Goal: Task Accomplishment & Management: Complete application form

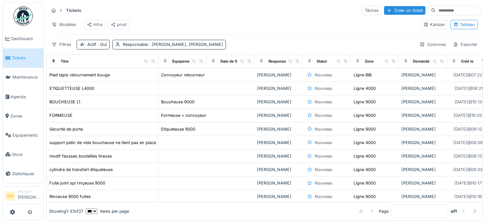
scroll to position [5, 0]
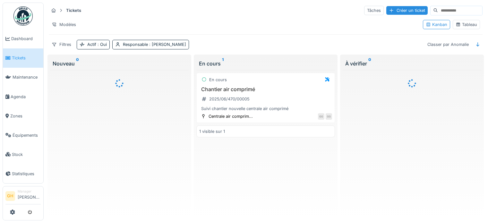
scroll to position [1, 0]
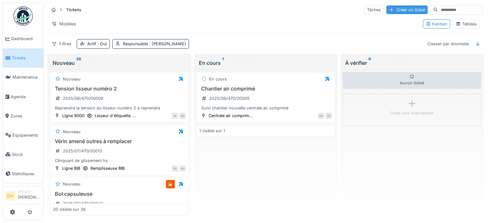
click at [401, 12] on div "Créer un ticket" at bounding box center [406, 9] width 41 height 9
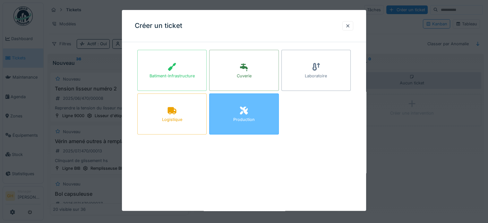
click at [242, 112] on icon at bounding box center [244, 111] width 10 height 8
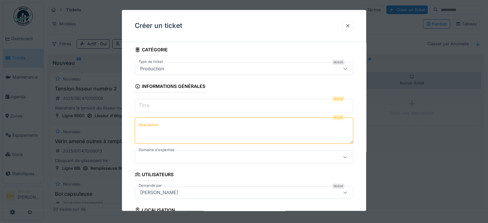
scroll to position [32, 0]
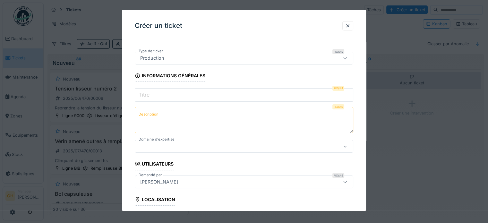
click at [202, 92] on input "Titre" at bounding box center [244, 94] width 219 height 13
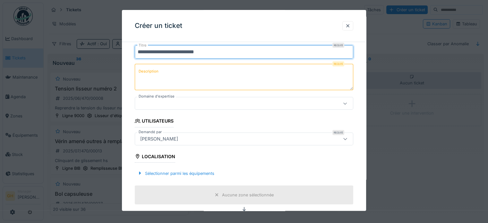
scroll to position [64, 0]
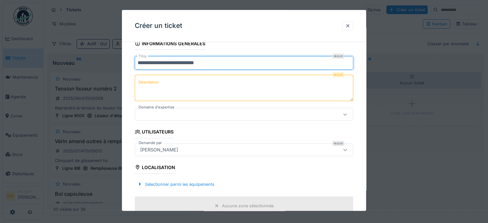
type input "**********"
click at [204, 93] on textarea "Description" at bounding box center [244, 88] width 219 height 26
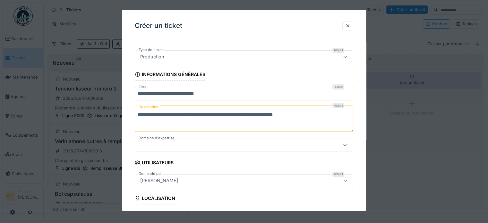
scroll to position [32, 0]
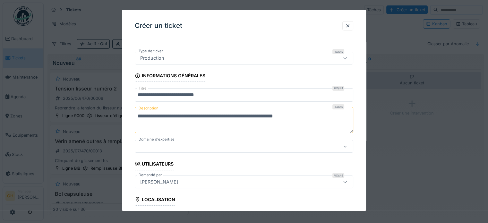
click at [140, 118] on textarea "**********" at bounding box center [244, 120] width 219 height 26
type textarea "**********"
click at [140, 94] on input "**********" at bounding box center [244, 94] width 219 height 13
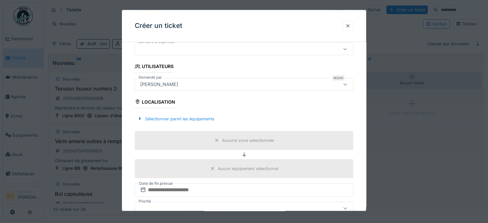
scroll to position [128, 0]
type input "**********"
click at [175, 84] on div "[PERSON_NAME]" at bounding box center [159, 85] width 43 height 7
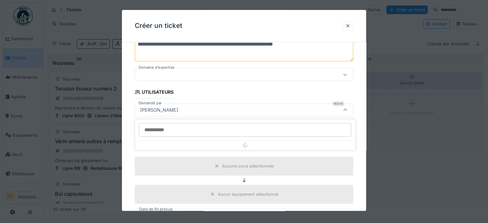
scroll to position [103, 0]
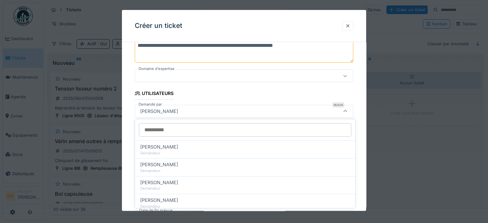
click at [203, 111] on div "[PERSON_NAME]" at bounding box center [231, 111] width 186 height 7
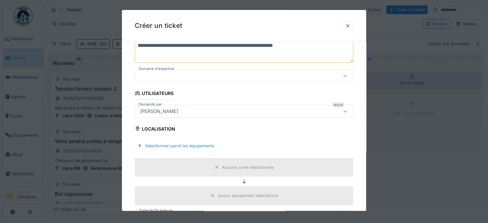
click at [234, 71] on div at bounding box center [244, 76] width 219 height 13
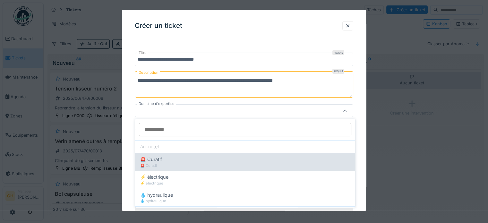
click at [191, 167] on div "🚨 Curatif" at bounding box center [245, 165] width 210 height 5
type input "****"
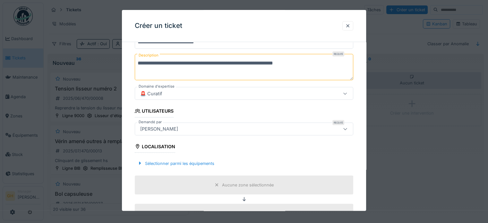
scroll to position [100, 0]
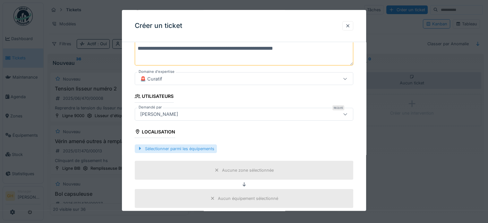
click at [179, 146] on div "Sélectionner parmi les équipements" at bounding box center [176, 148] width 82 height 9
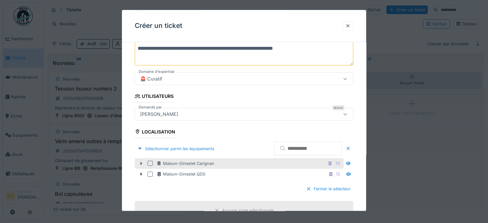
click at [139, 160] on div at bounding box center [141, 163] width 10 height 7
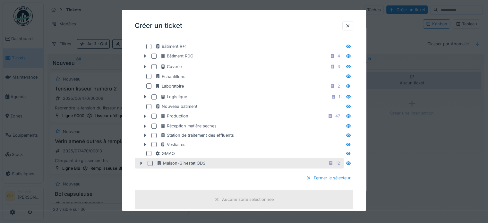
scroll to position [228, 0]
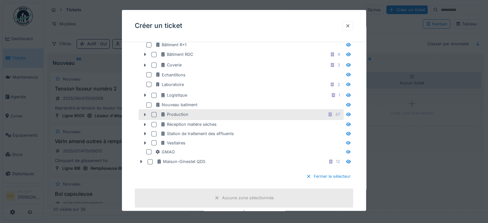
click at [144, 115] on div at bounding box center [145, 114] width 10 height 7
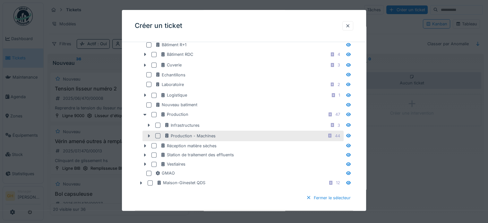
click at [147, 134] on icon at bounding box center [148, 136] width 5 height 4
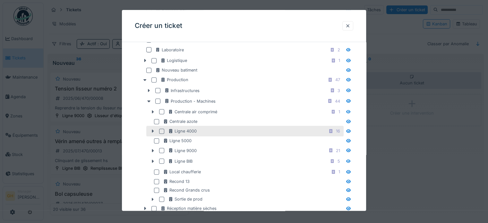
scroll to position [292, 0]
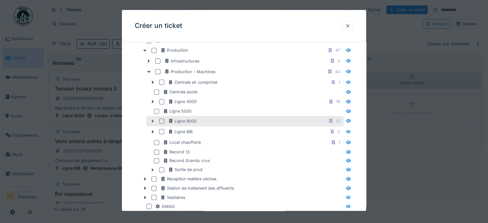
click at [155, 119] on icon at bounding box center [152, 121] width 5 height 4
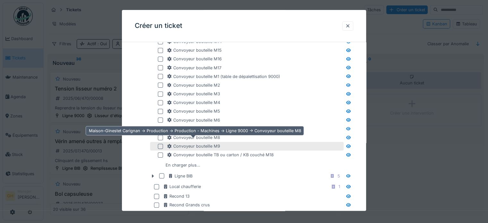
scroll to position [453, 0]
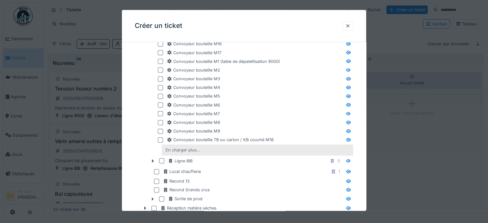
click at [170, 146] on div "En charger plus…" at bounding box center [183, 150] width 40 height 9
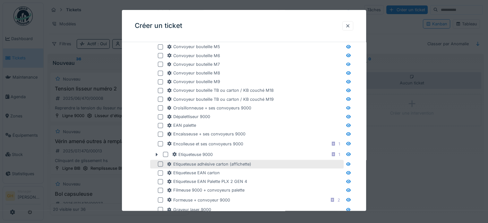
scroll to position [517, 0]
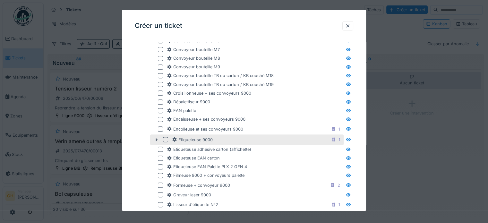
click at [154, 138] on icon at bounding box center [156, 140] width 5 height 4
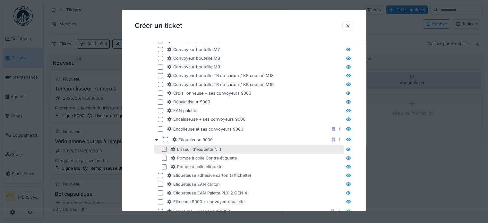
scroll to position [549, 0]
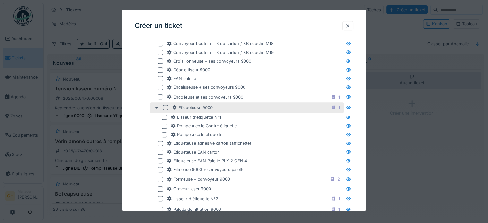
click at [165, 105] on div at bounding box center [165, 107] width 5 height 5
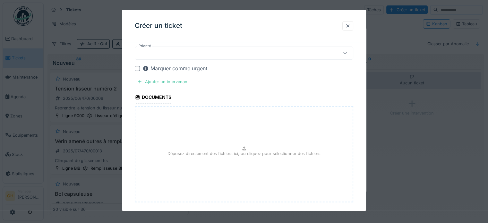
scroll to position [989, 0]
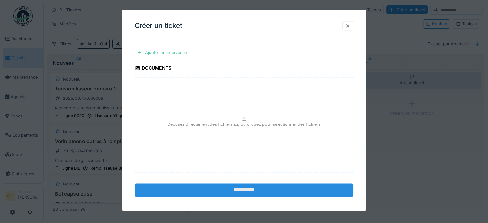
click at [237, 183] on input "**********" at bounding box center [244, 189] width 219 height 13
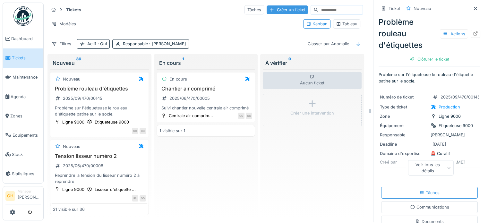
click at [271, 9] on div "Créer un ticket" at bounding box center [287, 9] width 41 height 9
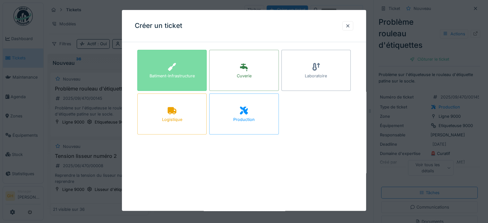
click at [181, 75] on div "Batiment-Infrastructure" at bounding box center [172, 76] width 45 height 6
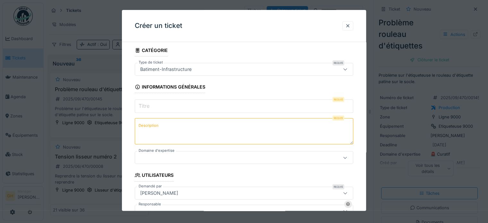
scroll to position [32, 0]
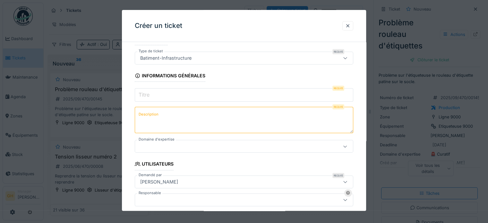
click at [195, 94] on input "Titre" at bounding box center [244, 94] width 219 height 13
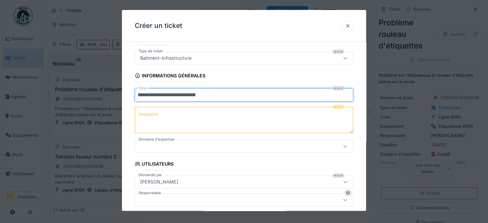
click at [164, 97] on input "**********" at bounding box center [244, 94] width 219 height 13
click at [225, 97] on input "**********" at bounding box center [244, 94] width 219 height 13
type input "**********"
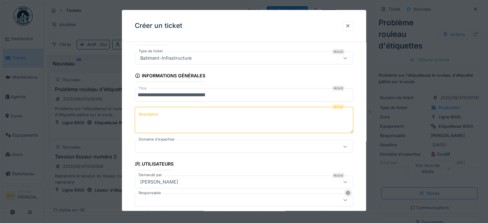
click at [215, 122] on textarea "Description" at bounding box center [244, 120] width 219 height 26
type textarea "*"
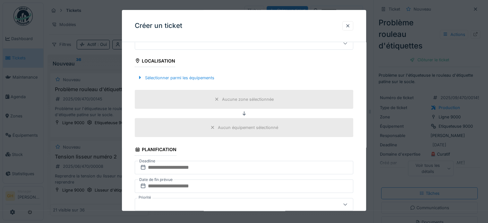
scroll to position [193, 0]
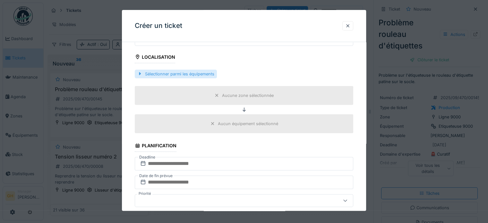
type textarea "**********"
click at [167, 70] on div "Sélectionner parmi les équipements" at bounding box center [176, 74] width 82 height 9
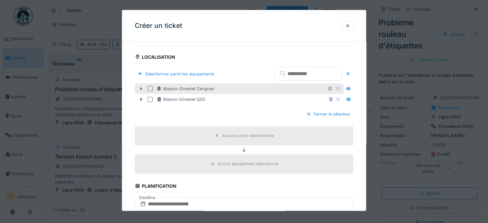
click at [140, 90] on icon at bounding box center [141, 89] width 5 height 4
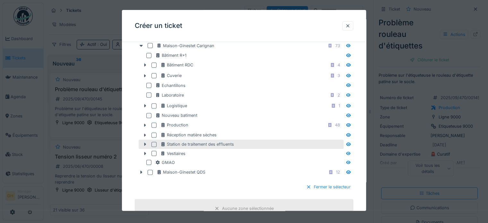
scroll to position [225, 0]
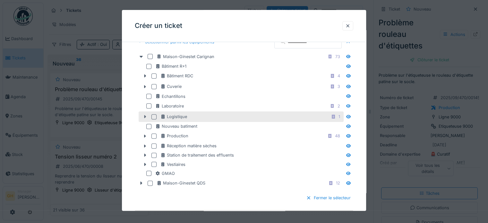
click at [144, 115] on icon at bounding box center [145, 116] width 2 height 3
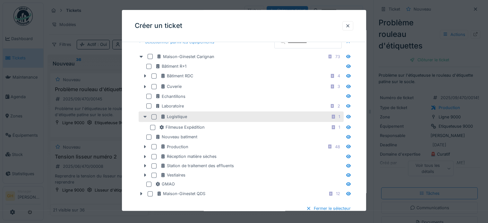
click at [144, 115] on icon at bounding box center [144, 117] width 5 height 4
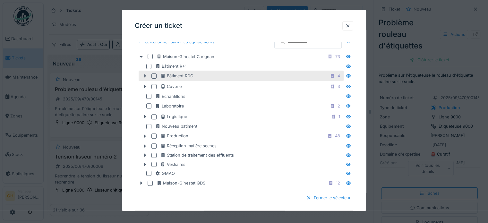
click at [144, 76] on icon at bounding box center [144, 76] width 5 height 4
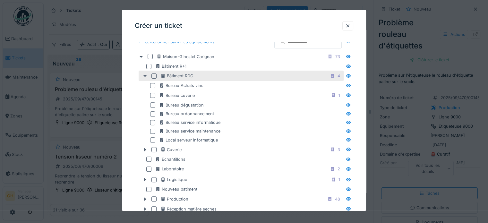
click at [147, 75] on icon at bounding box center [144, 76] width 5 height 4
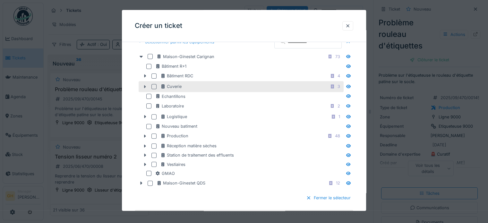
click at [147, 86] on icon at bounding box center [144, 87] width 5 height 4
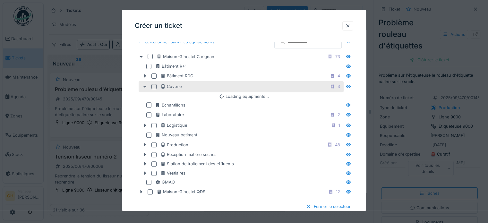
click at [144, 85] on icon at bounding box center [144, 87] width 5 height 4
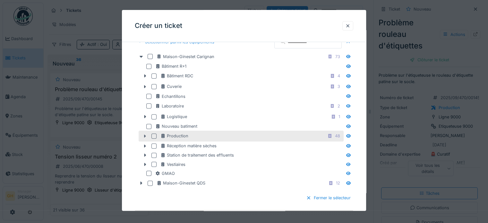
click at [142, 134] on div at bounding box center [145, 136] width 10 height 7
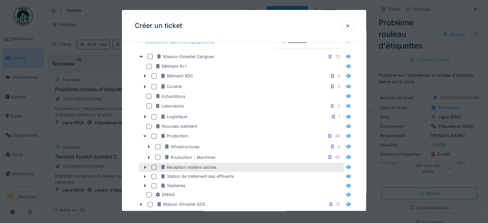
scroll to position [257, 0]
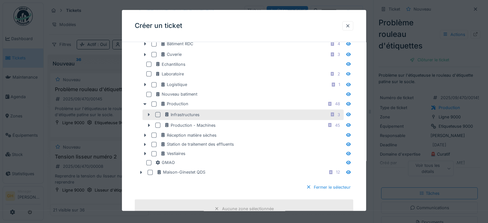
click at [147, 115] on icon at bounding box center [148, 115] width 5 height 4
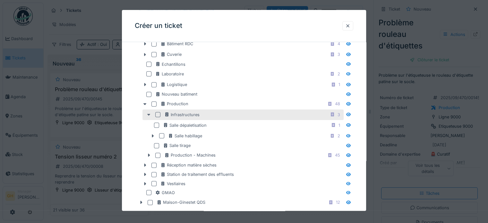
click at [149, 116] on div at bounding box center [149, 114] width 10 height 7
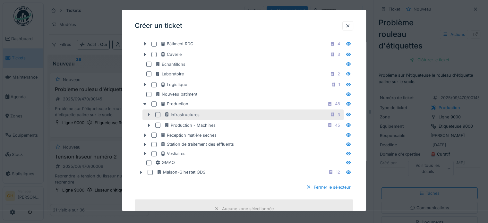
click at [149, 116] on div at bounding box center [149, 114] width 10 height 7
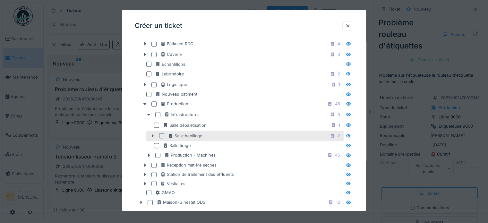
click at [150, 135] on icon at bounding box center [152, 136] width 5 height 4
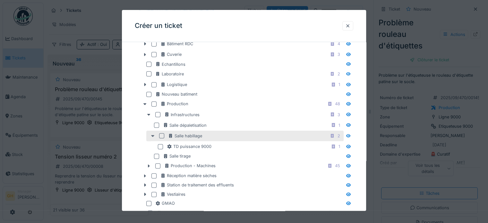
click at [150, 134] on icon at bounding box center [152, 136] width 5 height 4
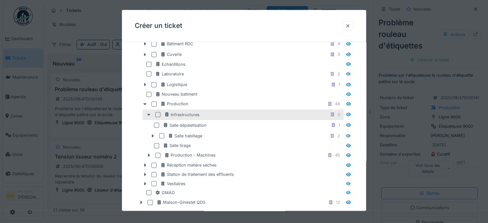
click at [160, 113] on div at bounding box center [157, 114] width 5 height 5
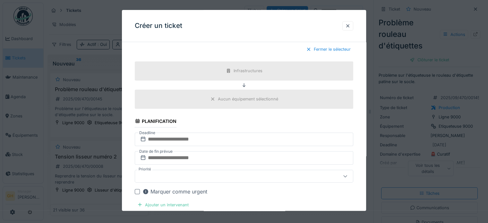
scroll to position [578, 0]
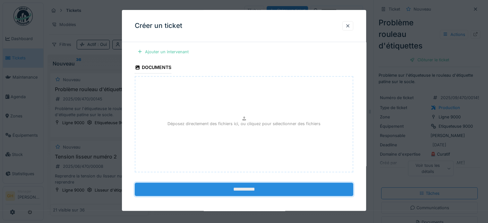
click at [294, 184] on input "**********" at bounding box center [244, 189] width 219 height 13
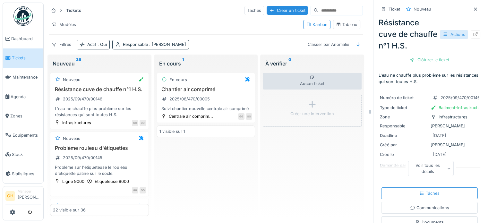
click at [447, 39] on div "Actions" at bounding box center [454, 34] width 28 height 9
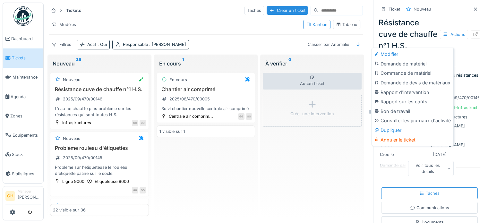
click at [416, 56] on div "Modifier" at bounding box center [412, 54] width 79 height 10
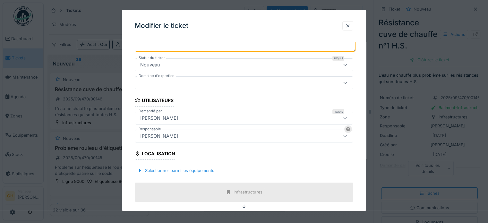
scroll to position [96, 0]
click at [250, 140] on div "[PERSON_NAME]" at bounding box center [244, 135] width 219 height 13
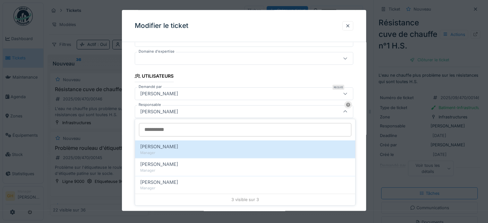
scroll to position [121, 0]
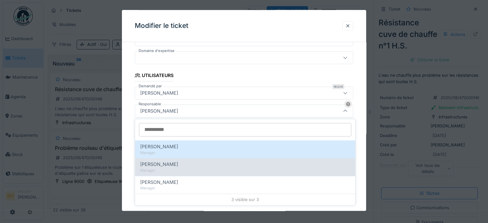
click at [172, 166] on span "[PERSON_NAME]" at bounding box center [159, 164] width 38 height 7
type input "*****"
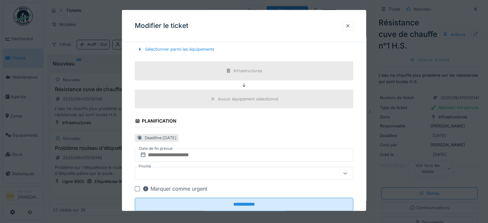
scroll to position [234, 0]
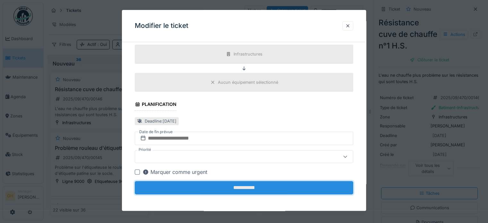
click at [224, 188] on input "**********" at bounding box center [244, 187] width 219 height 13
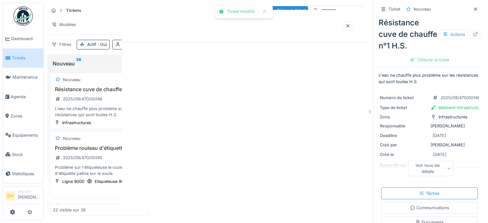
scroll to position [0, 0]
